Goal: Task Accomplishment & Management: Manage account settings

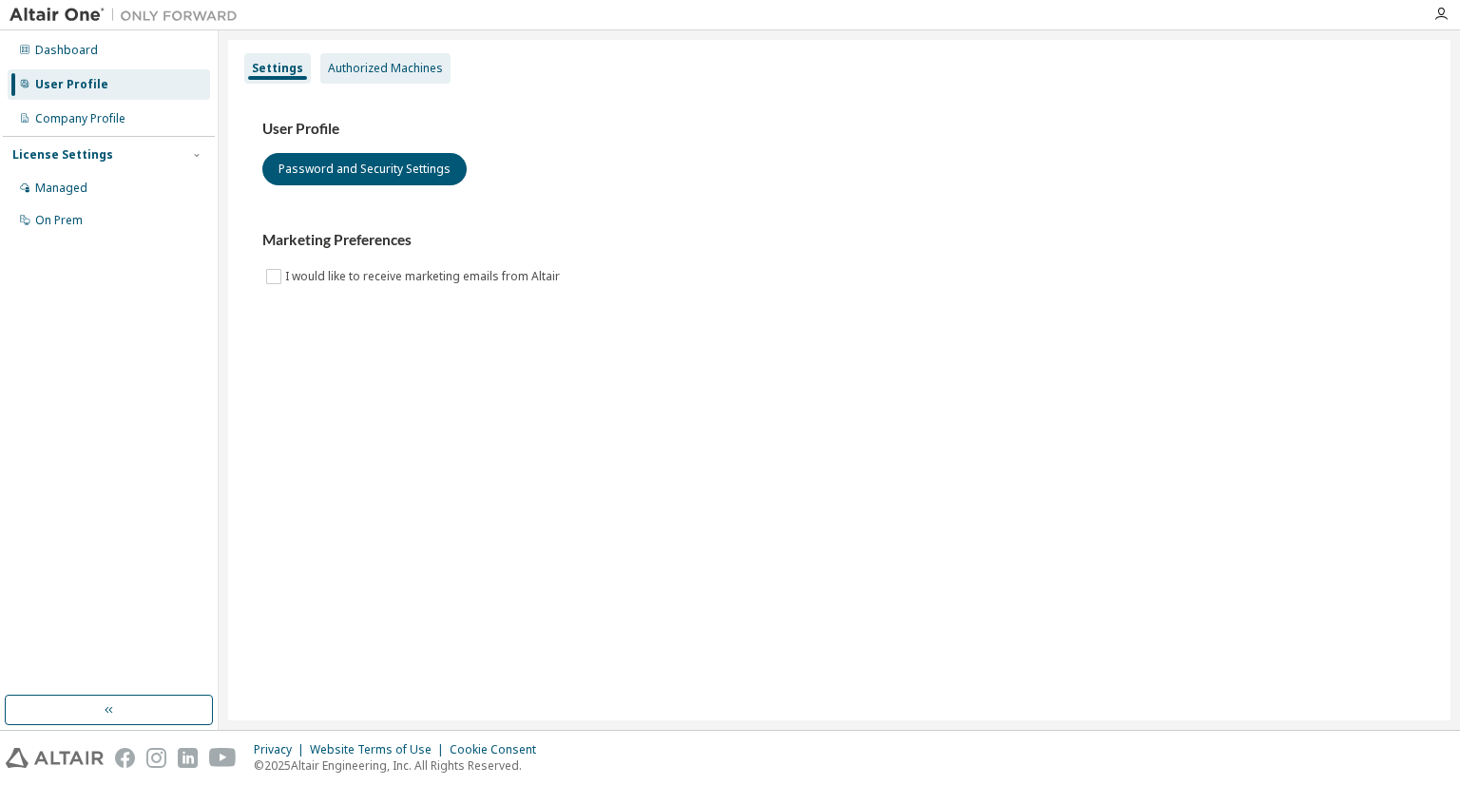
click at [381, 73] on div "Authorized Machines" at bounding box center [385, 68] width 115 height 15
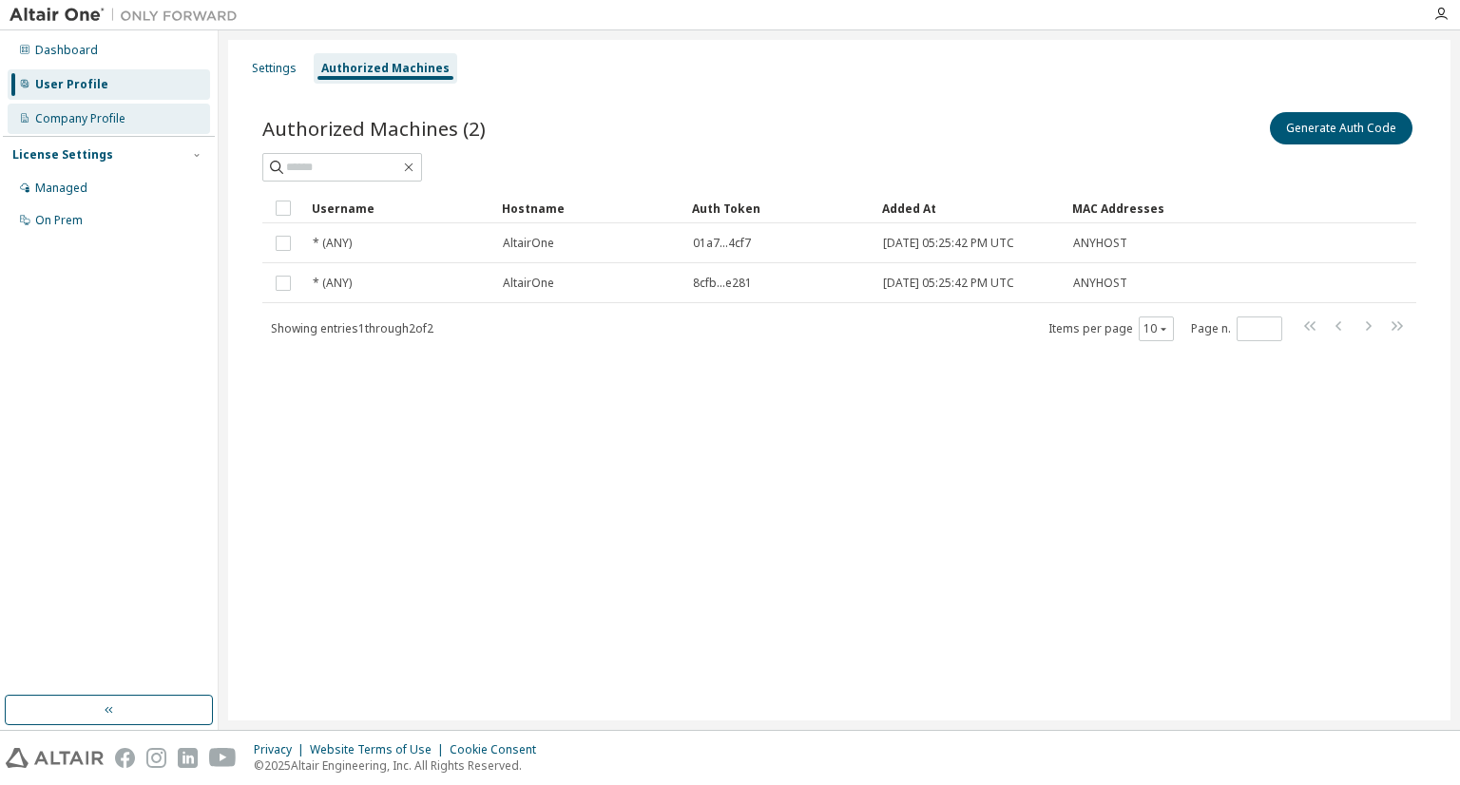
click at [107, 122] on div "Company Profile" at bounding box center [80, 118] width 90 height 15
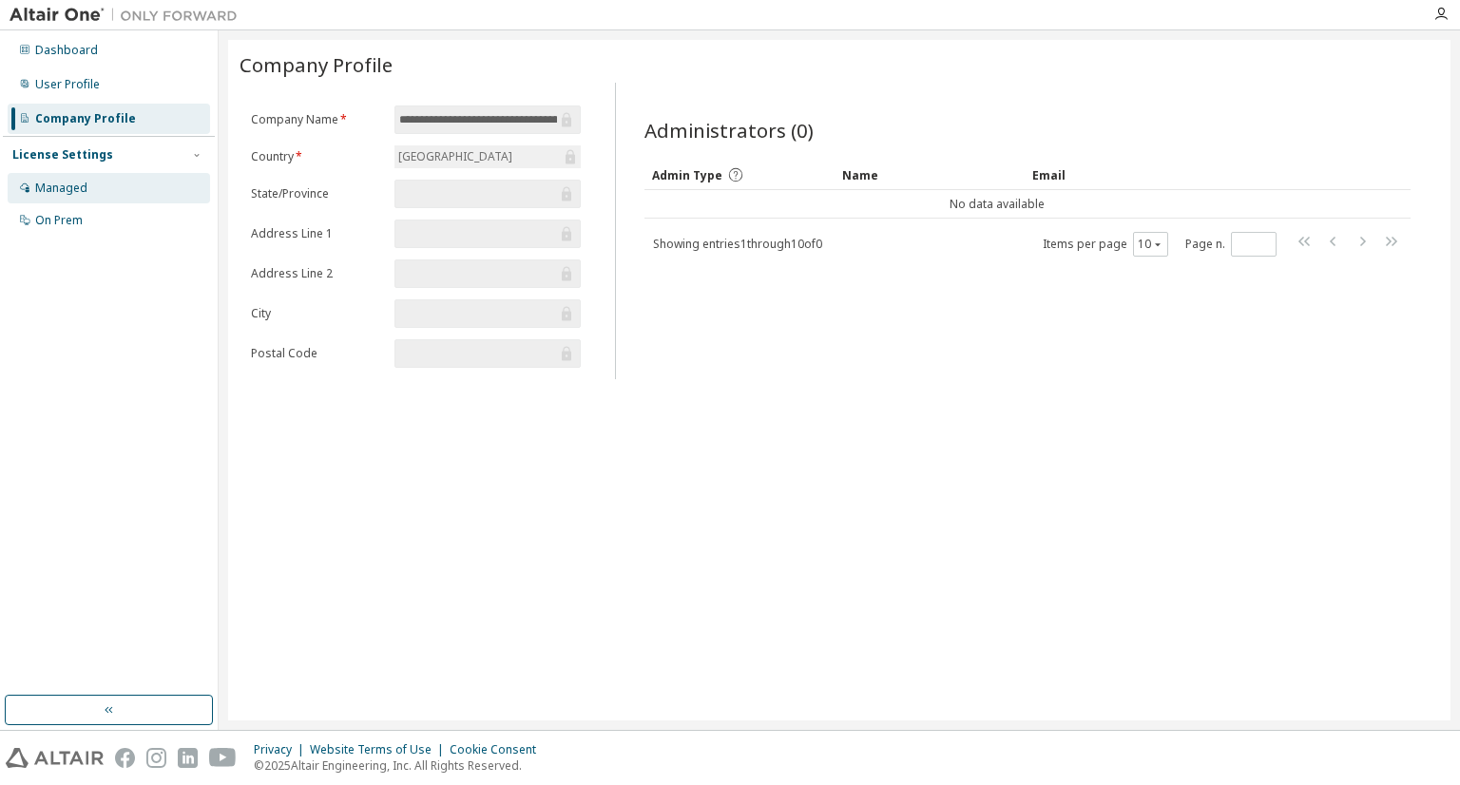
click at [82, 191] on div "Managed" at bounding box center [61, 188] width 52 height 15
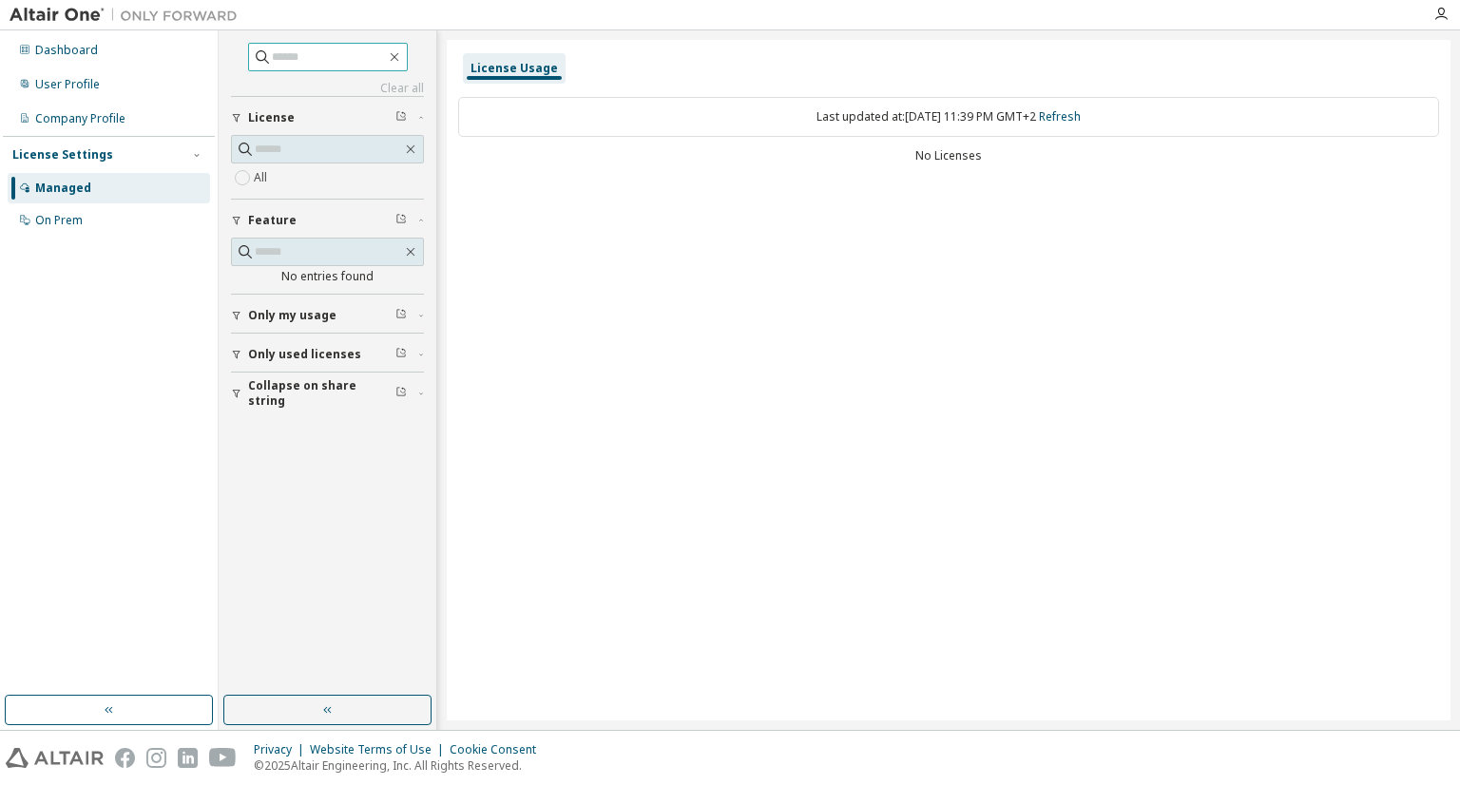
click at [297, 56] on input "text" at bounding box center [329, 57] width 114 height 19
click at [278, 147] on input "text" at bounding box center [328, 149] width 147 height 19
click at [329, 702] on icon "button" at bounding box center [327, 709] width 15 height 15
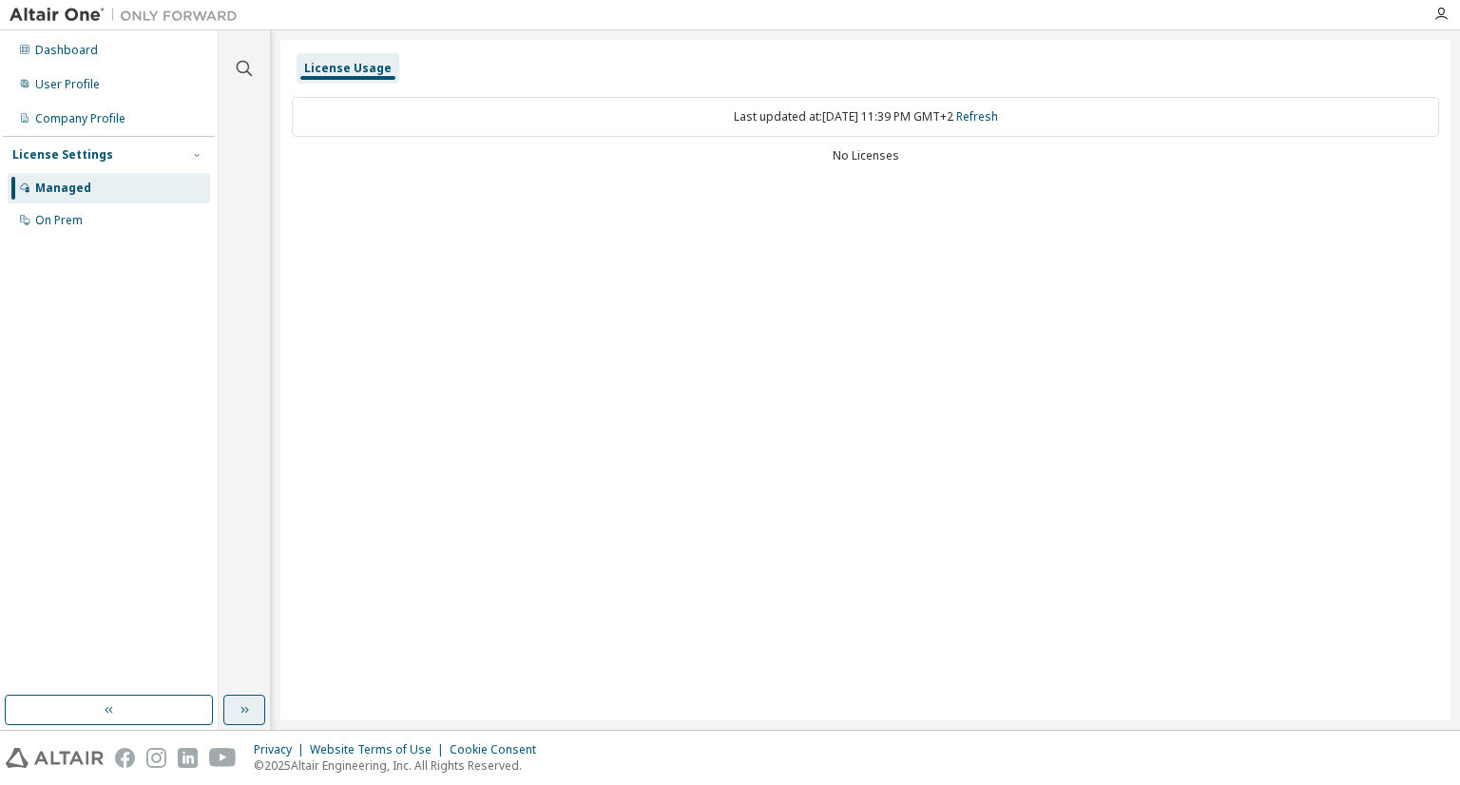
click at [250, 713] on icon "button" at bounding box center [244, 709] width 15 height 15
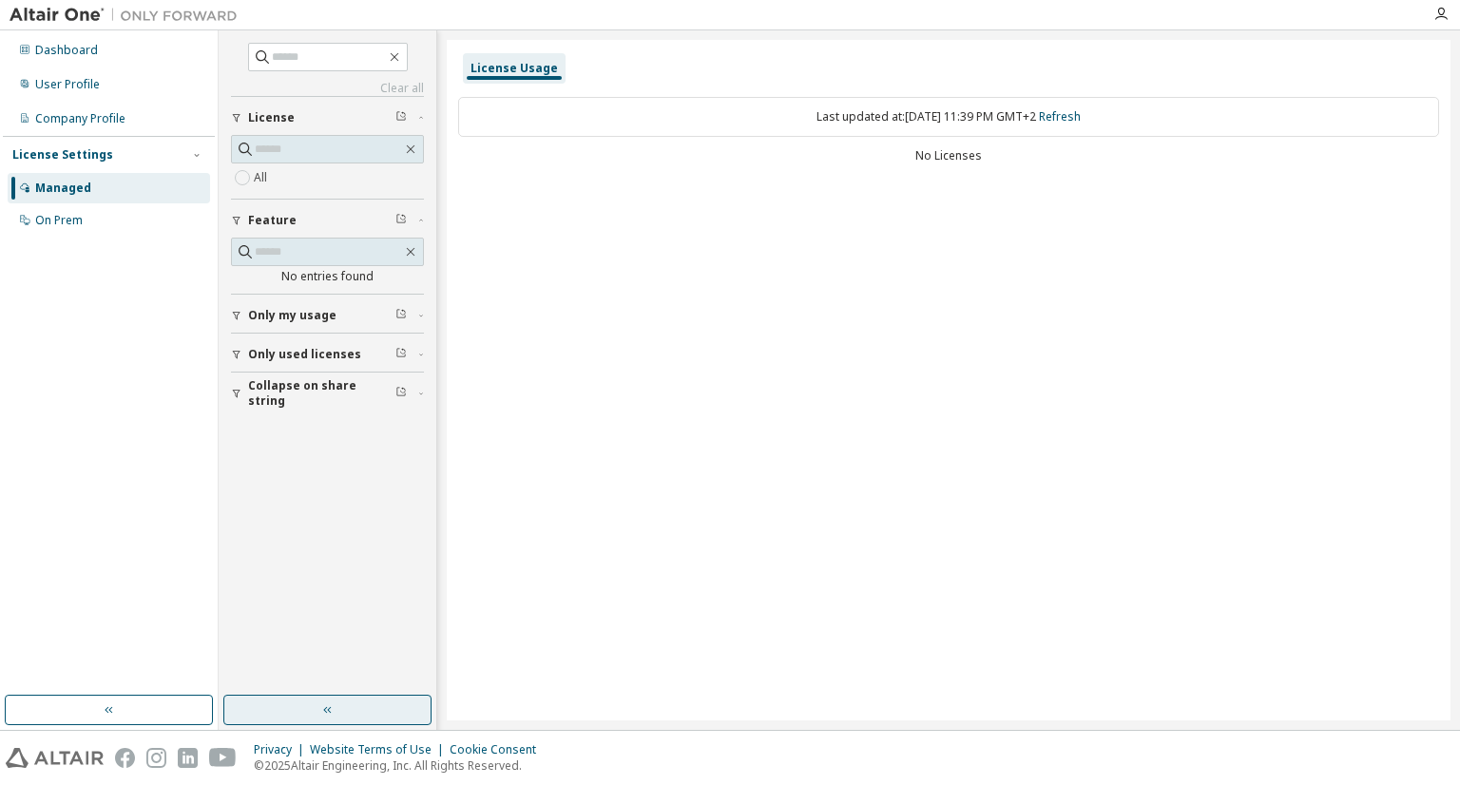
drag, startPoint x: 907, startPoint y: 166, endPoint x: 928, endPoint y: 169, distance: 21.1
click at [917, 169] on div "Last updated at: [DATE] 11:39 PM GMT+2 Refresh No Licenses" at bounding box center [948, 132] width 981 height 93
click at [931, 163] on div "Last updated at: [DATE] 11:39 PM GMT+2 Refresh No Licenses" at bounding box center [948, 132] width 981 height 93
click at [931, 161] on div "No Licenses" at bounding box center [948, 155] width 981 height 15
click at [844, 124] on div "Last updated at: [DATE] 11:39 PM GMT+2 Refresh" at bounding box center [948, 117] width 981 height 40
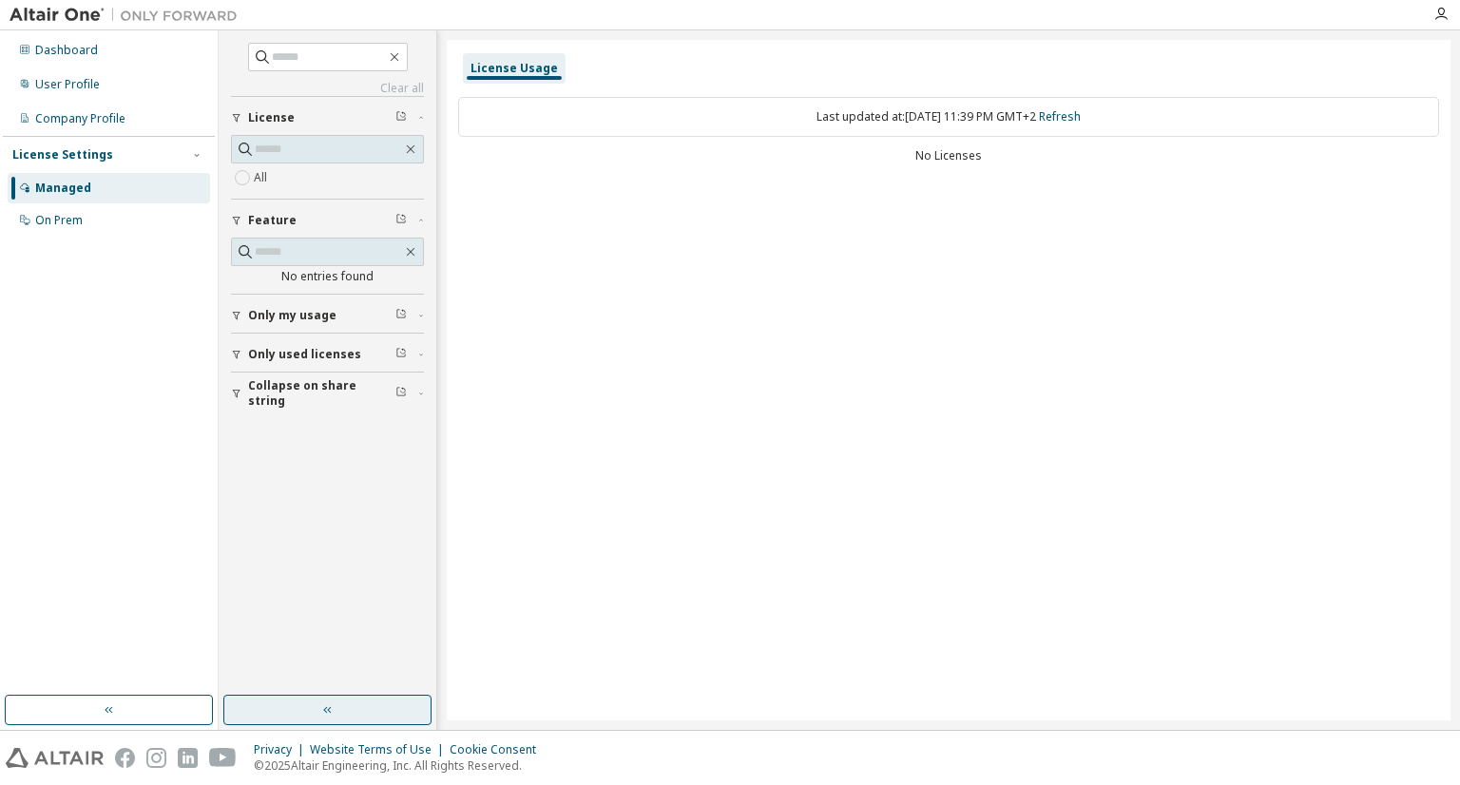
click at [1227, 195] on div "License Usage Last updated at: [DATE] 11:39 PM GMT+2 Refresh No Licenses" at bounding box center [949, 380] width 1004 height 681
click at [125, 54] on div "Dashboard" at bounding box center [109, 50] width 202 height 30
